Goal: Check status: Check status

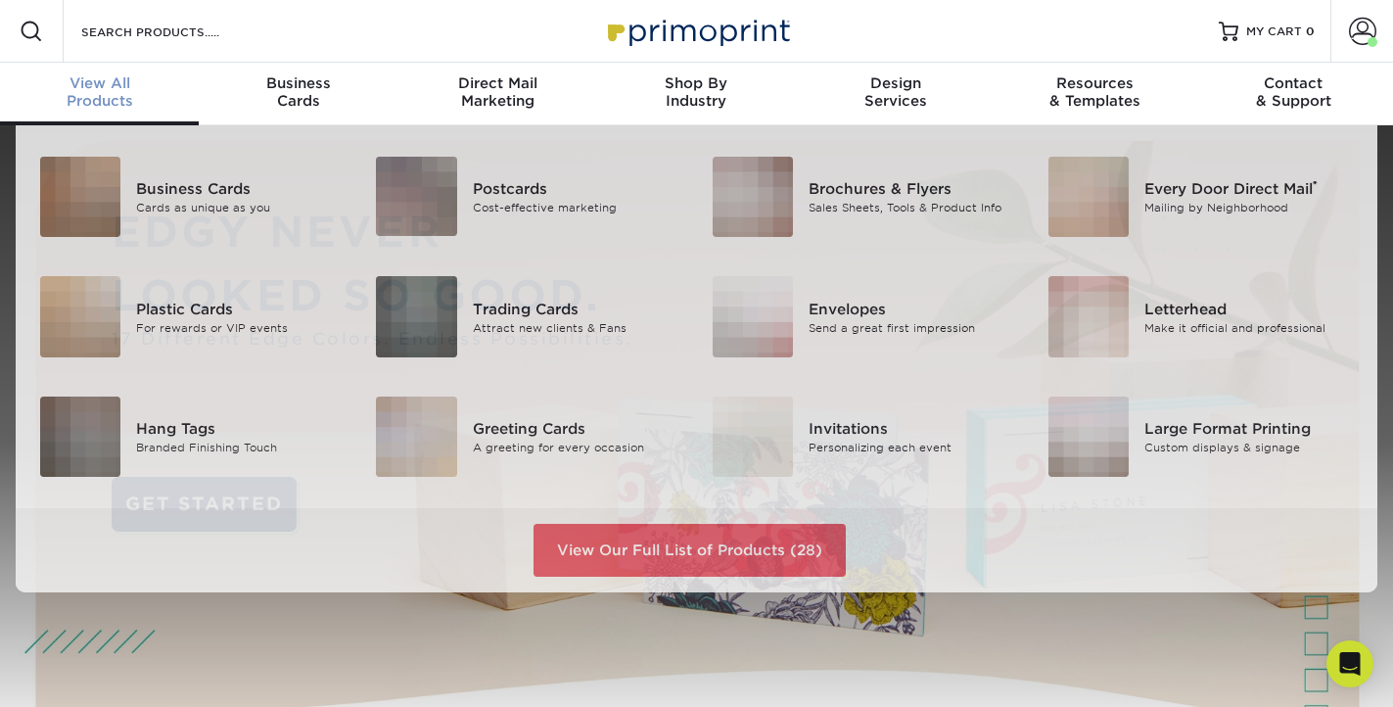
click at [75, 98] on div "View All Products" at bounding box center [99, 91] width 199 height 35
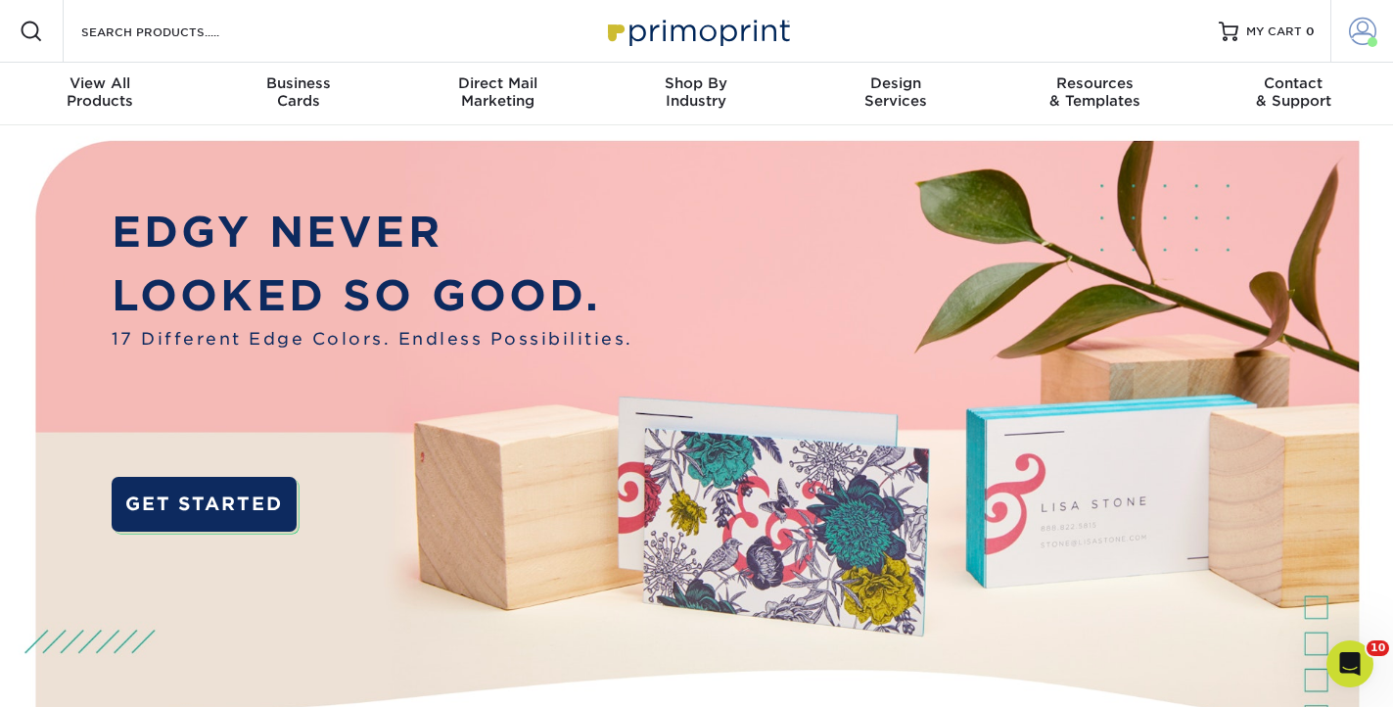
click at [1380, 25] on link "Account" at bounding box center [1361, 31] width 63 height 63
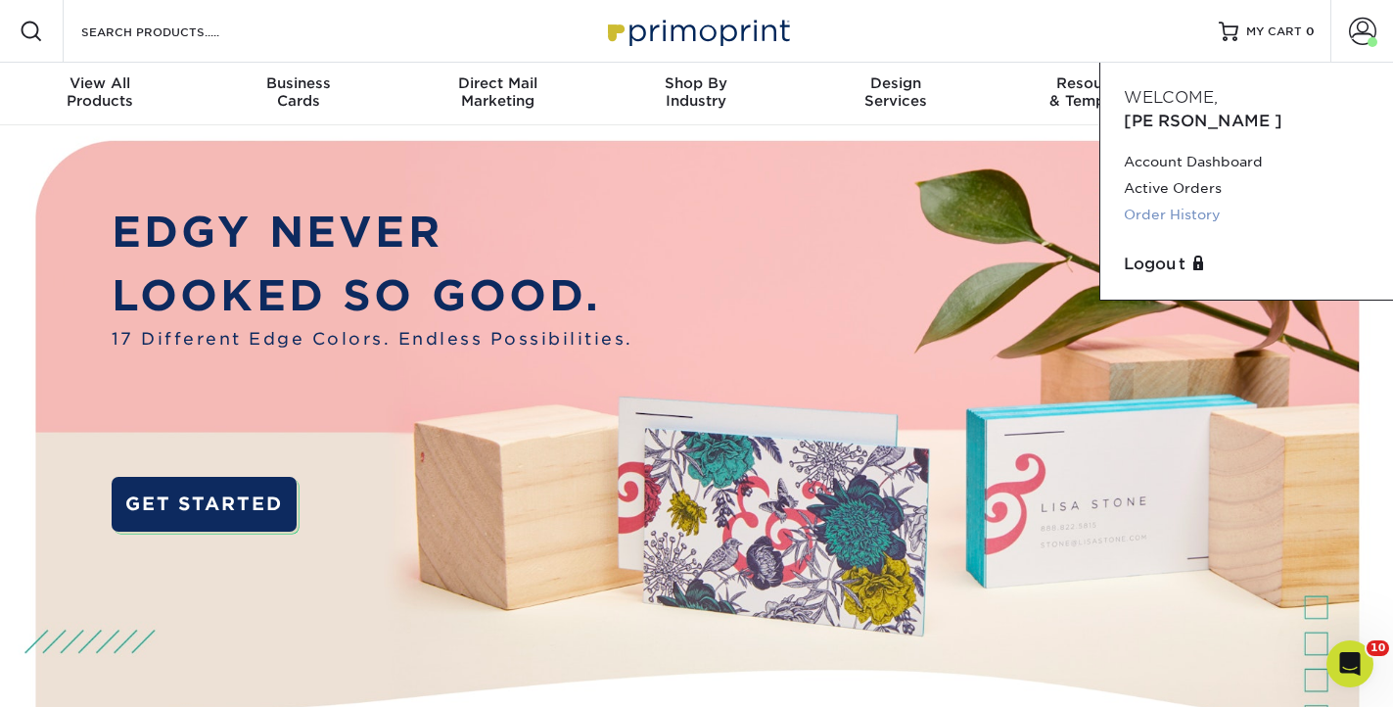
click at [1194, 202] on link "Order History" at bounding box center [1246, 215] width 246 height 26
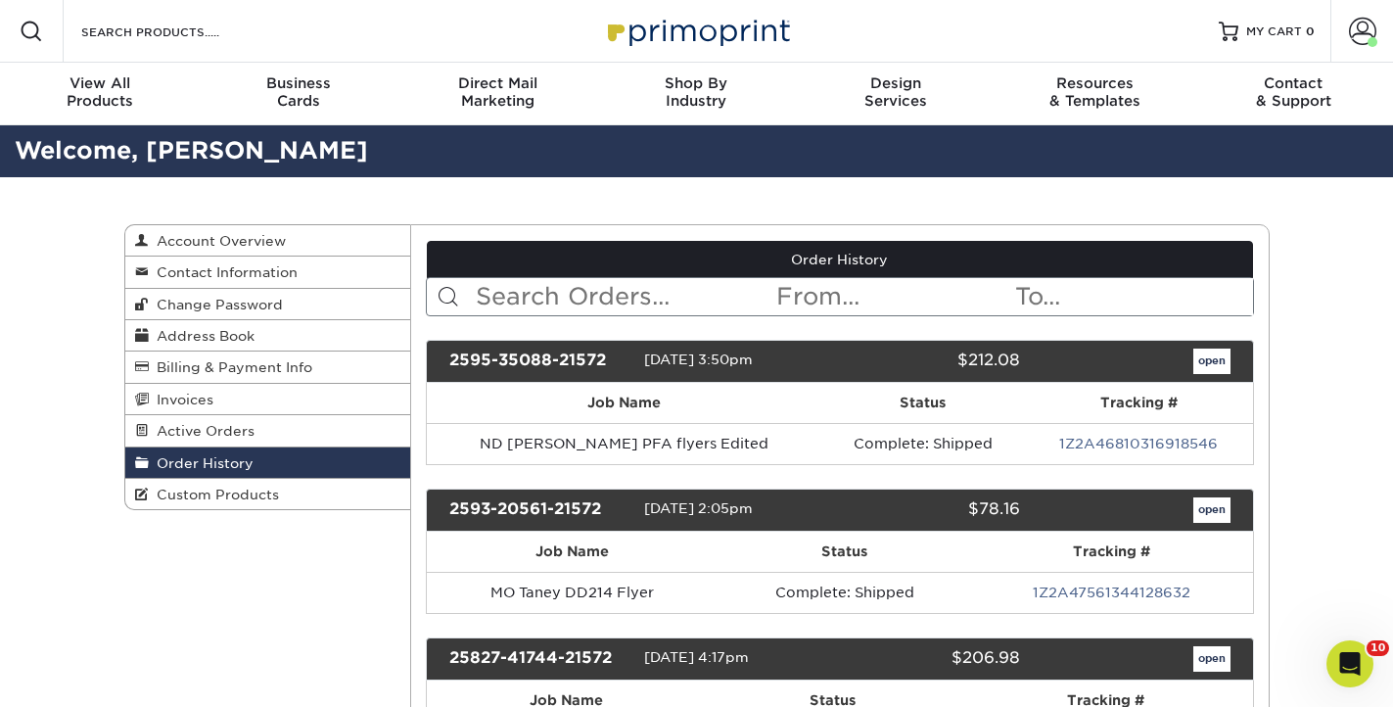
click at [514, 294] on input "text" at bounding box center [624, 296] width 300 height 37
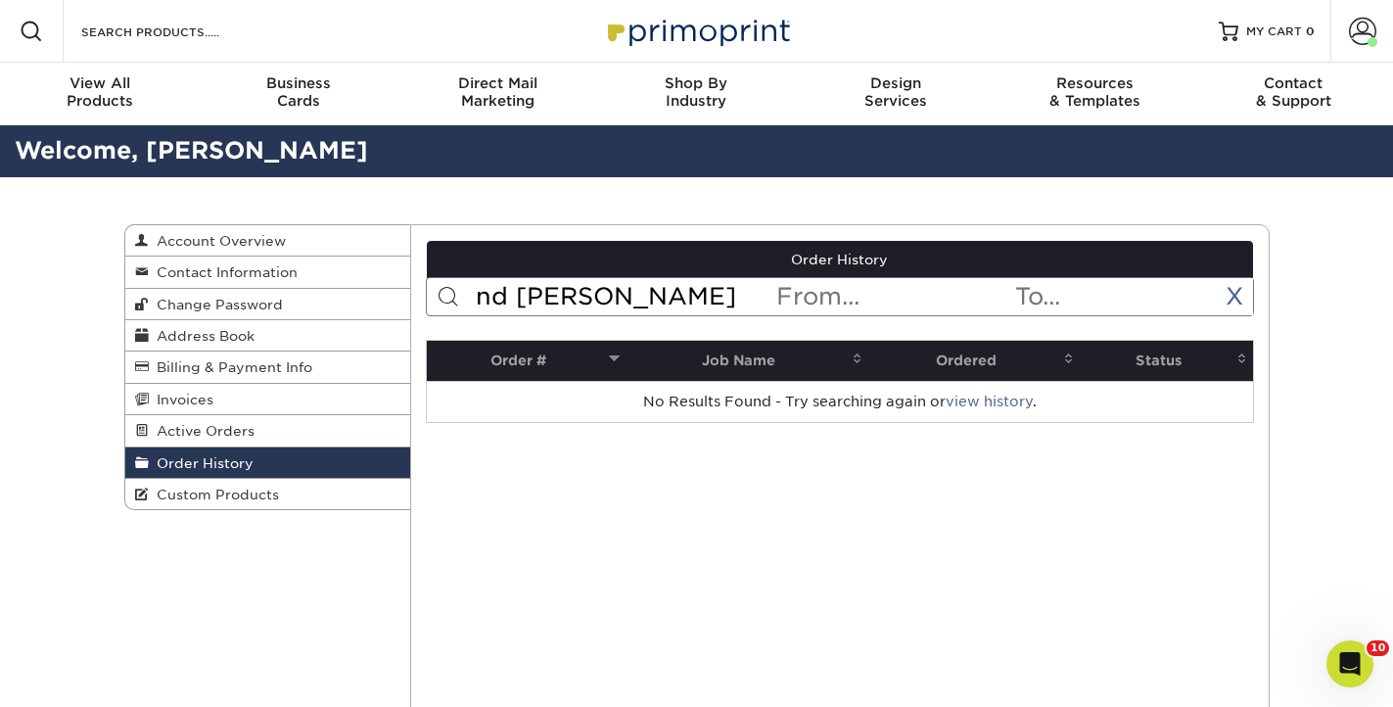
drag, startPoint x: 514, startPoint y: 293, endPoint x: 475, endPoint y: 300, distance: 39.9
click at [475, 300] on input "nd [PERSON_NAME]" at bounding box center [624, 296] width 300 height 37
type input "[PERSON_NAME]"
